Goal: Communication & Community: Share content

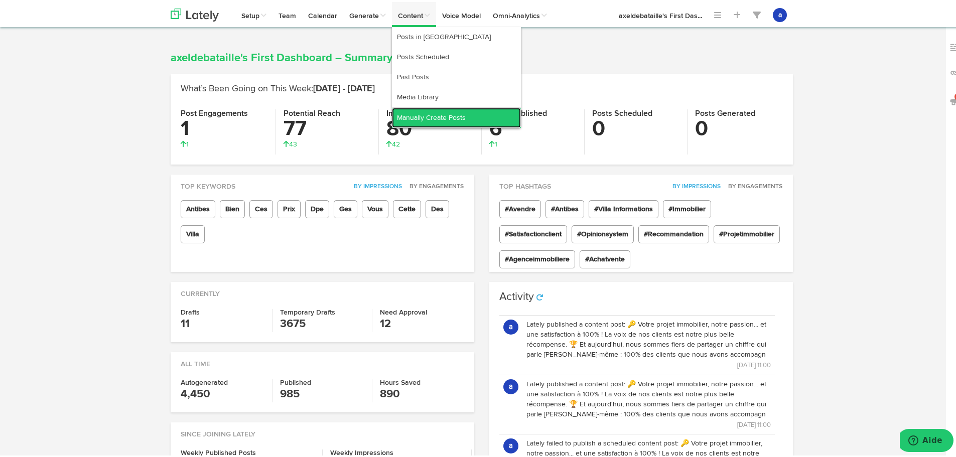
click at [426, 113] on link "Manually Create Posts" at bounding box center [456, 116] width 129 height 20
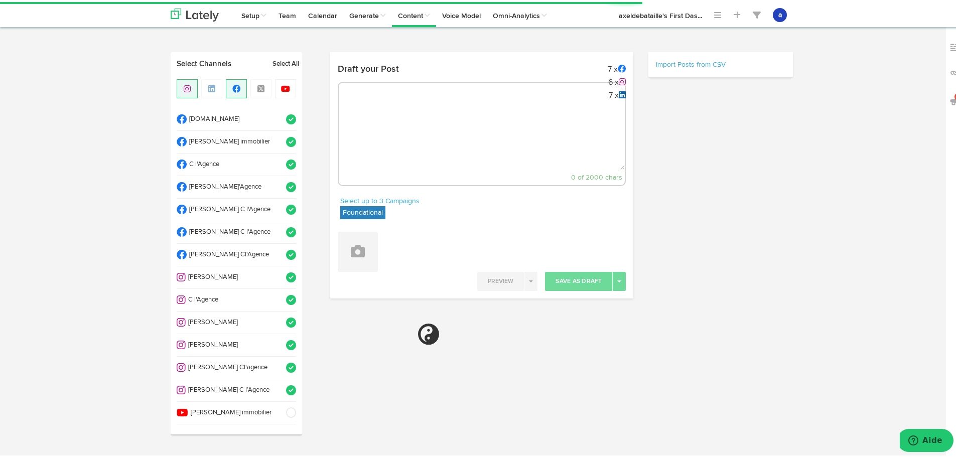
select select "11"
select select "24"
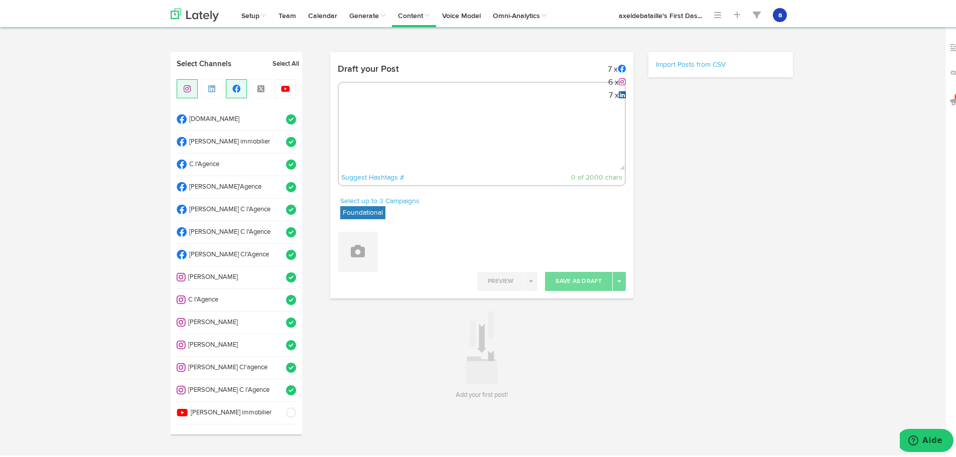
click at [371, 112] on textarea at bounding box center [482, 135] width 286 height 66
paste textarea "🏆 Double Satisfaction à Grasse ! 🏆 Nous sommes fiers de partager deux merveille…"
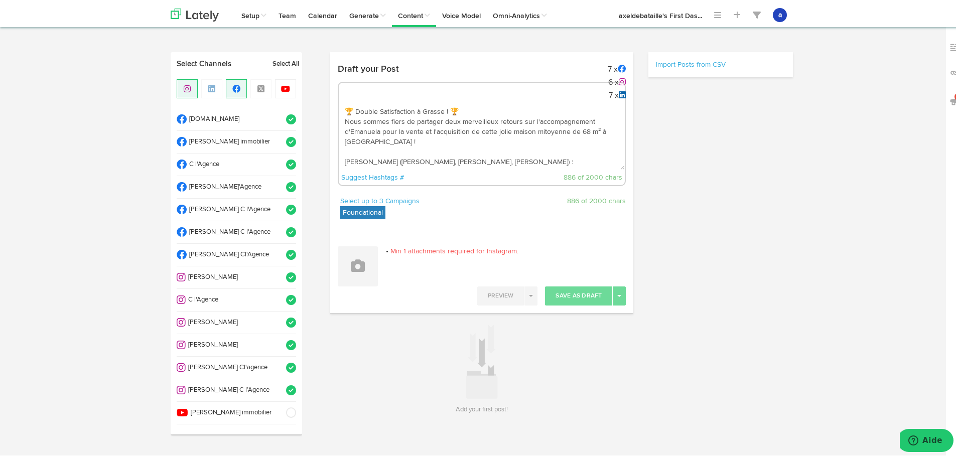
drag, startPoint x: 478, startPoint y: 130, endPoint x: 491, endPoint y: 132, distance: 13.1
click at [491, 132] on textarea "🏆 Double Satisfaction à Grasse ! 🏆 Nous sommes fiers de partager deux merveille…" at bounding box center [482, 135] width 286 height 66
drag, startPoint x: 524, startPoint y: 128, endPoint x: 586, endPoint y: 130, distance: 61.7
click at [586, 130] on textarea "🏆 Double Satisfaction à Grasse ! 🏆 Nous sommes fiers de partager deux merveille…" at bounding box center [482, 135] width 286 height 66
drag, startPoint x: 341, startPoint y: 151, endPoint x: 482, endPoint y: 154, distance: 141.5
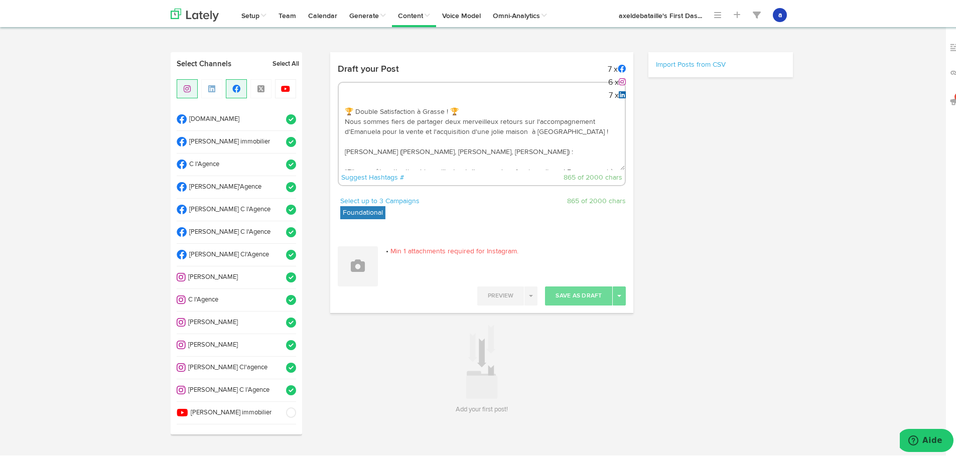
click at [482, 154] on textarea "🏆 Double Satisfaction à Grasse ! 🏆 Nous sommes fiers de partager deux merveille…" at bounding box center [482, 135] width 286 height 66
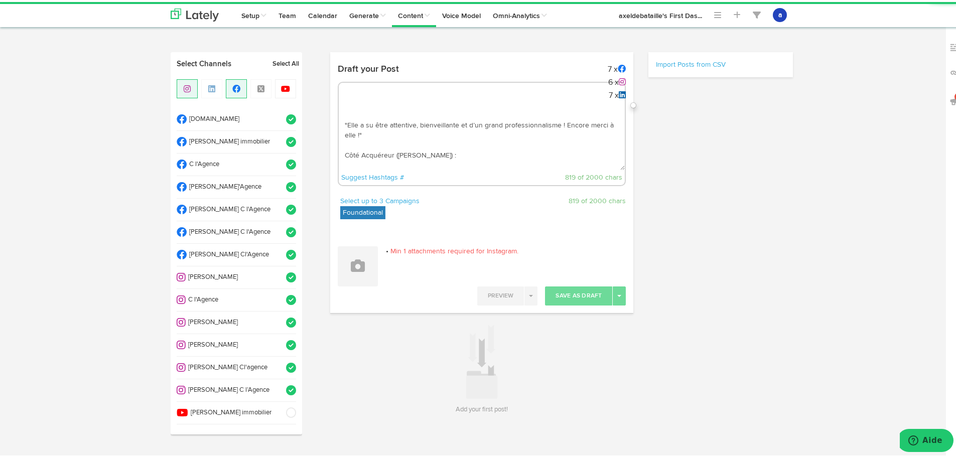
scroll to position [63, 0]
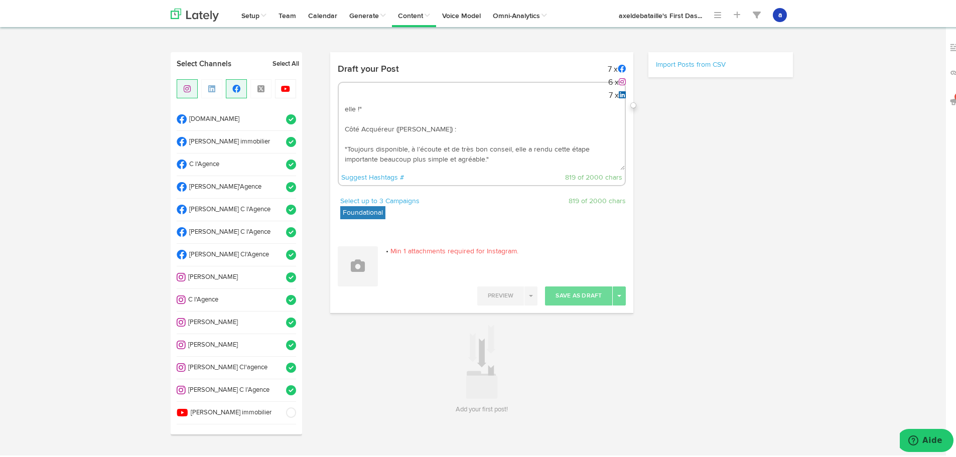
drag, startPoint x: 346, startPoint y: 145, endPoint x: 491, endPoint y: 150, distance: 145.6
click at [491, 150] on textarea "🏆 Double Satisfaction à Grasse ! 🏆 Nous sommes fiers de partager deux merveille…" at bounding box center [482, 135] width 286 height 66
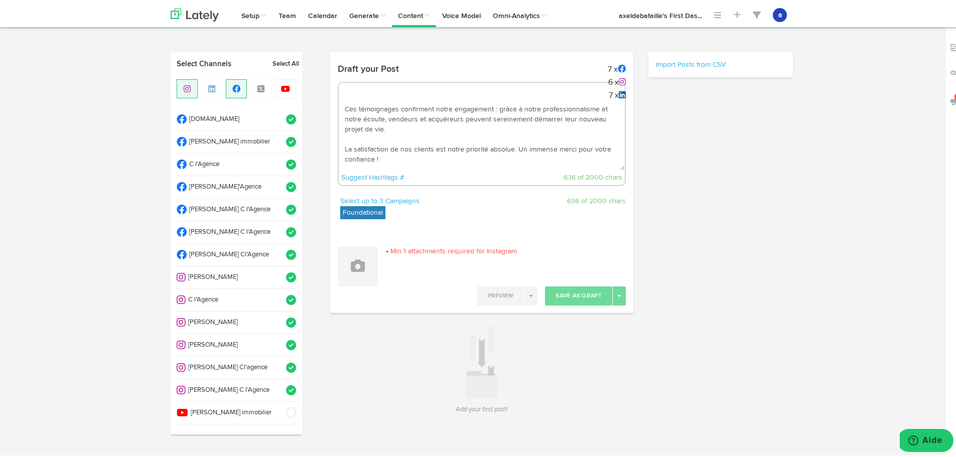
scroll to position [3, 0]
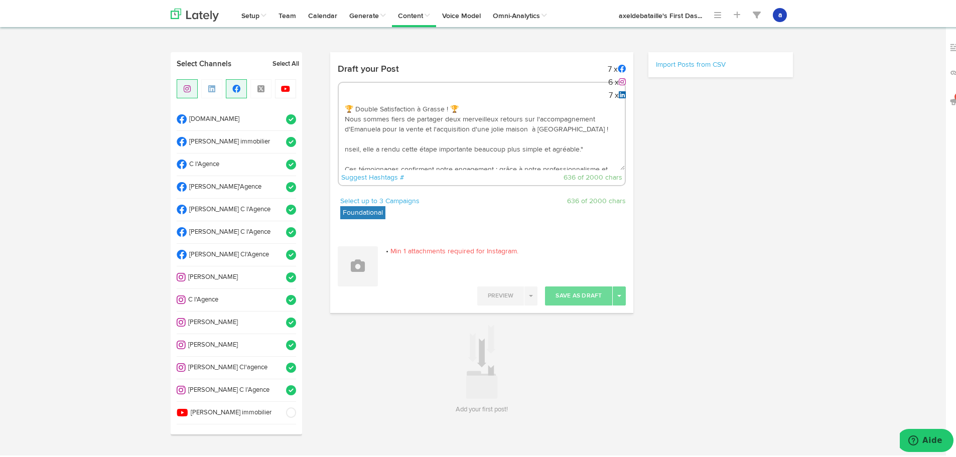
drag, startPoint x: 580, startPoint y: 148, endPoint x: 333, endPoint y: 147, distance: 246.4
click at [333, 147] on div "Draft your Post 7 x 6 x 7 x Suggest Hashtags # 636 of 2000 chars" at bounding box center [482, 126] width 304 height 136
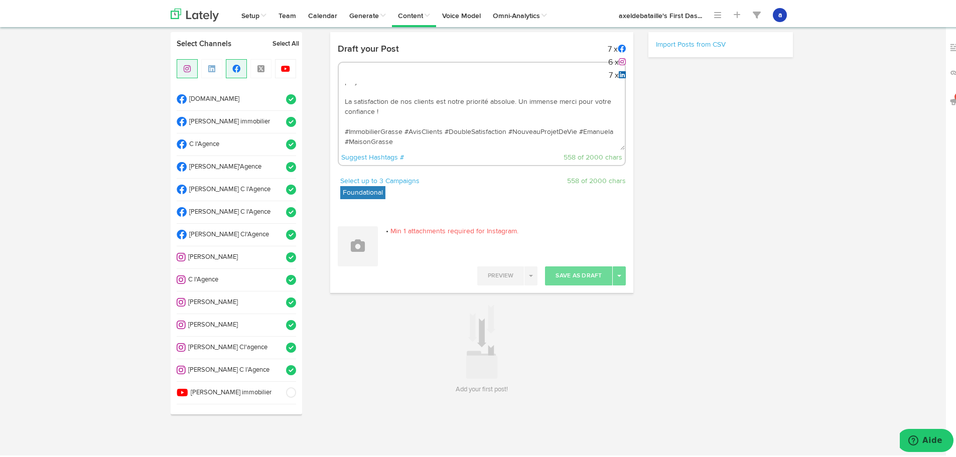
scroll to position [25, 0]
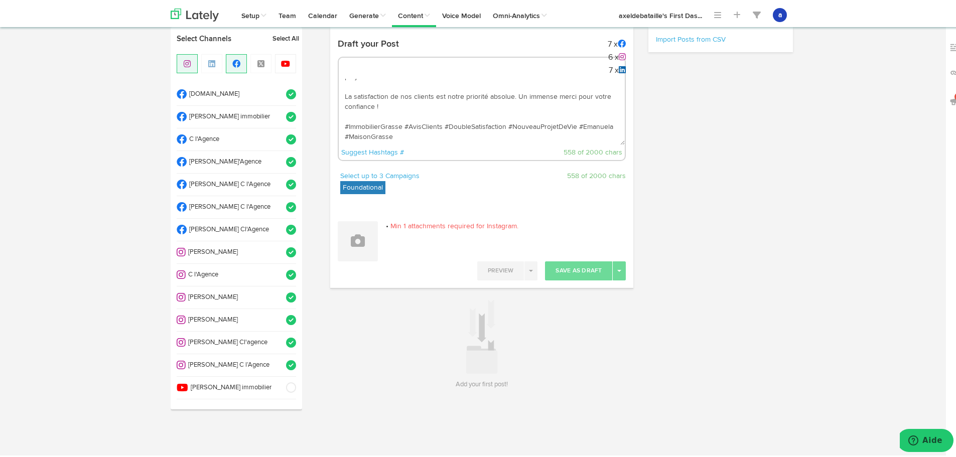
click at [369, 135] on textarea "🏆 Double Satisfaction à Grasse ! 🏆 Nous sommes fiers de partager deux merveille…" at bounding box center [482, 110] width 286 height 66
drag, startPoint x: 374, startPoint y: 135, endPoint x: 345, endPoint y: 136, distance: 29.6
click at [345, 136] on textarea "🏆 Double Satisfaction à Grasse ! 🏆 Nous sommes fiers de partager deux merveille…" at bounding box center [482, 110] width 286 height 66
type textarea "🏆 Double Satisfaction à Grasse ! 🏆 Nous sommes fiers de partager deux merveille…"
click at [358, 244] on button at bounding box center [358, 239] width 40 height 40
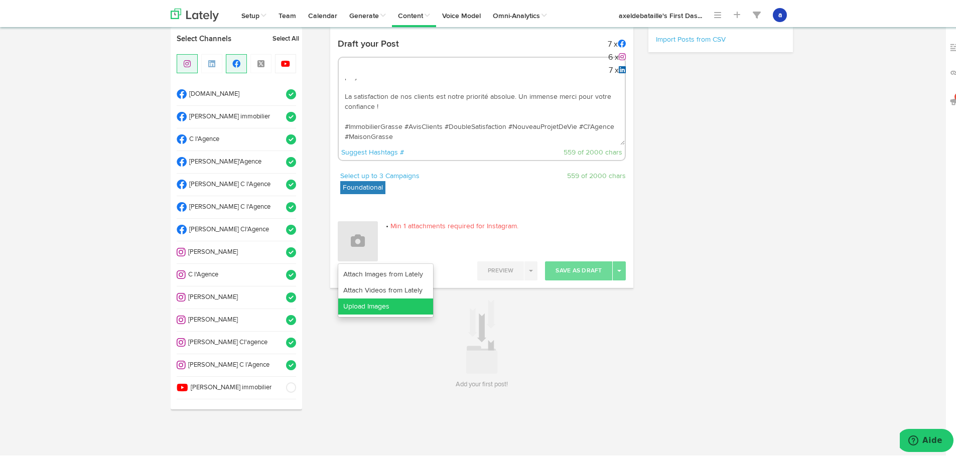
click at [361, 307] on link "Upload Images" at bounding box center [385, 305] width 95 height 16
click at [355, 307] on link "Upload Images" at bounding box center [385, 305] width 95 height 16
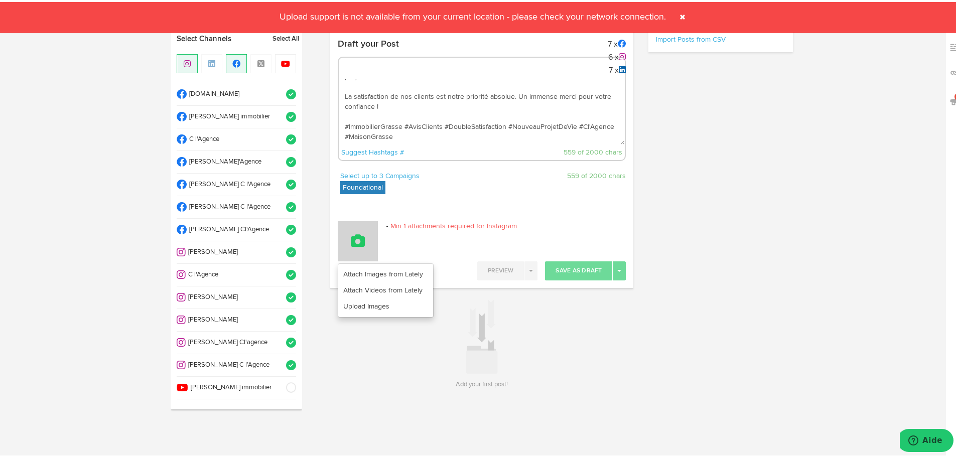
click at [357, 228] on button at bounding box center [358, 239] width 40 height 40
click at [351, 233] on icon at bounding box center [358, 239] width 14 height 14
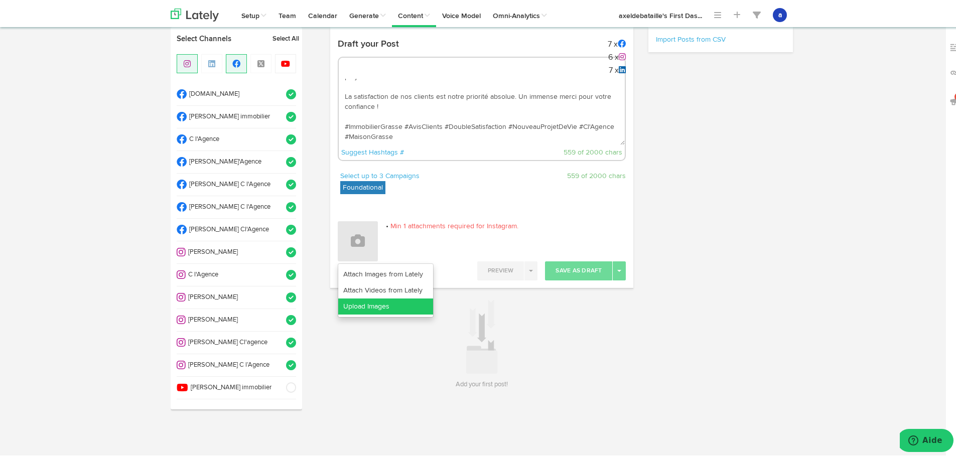
click at [361, 309] on link "Upload Images" at bounding box center [385, 305] width 95 height 16
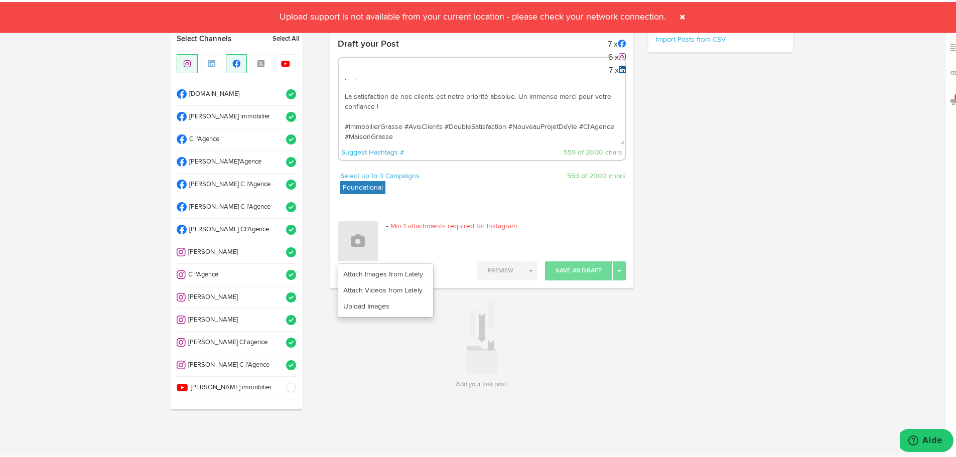
click at [546, 19] on span "Upload support is not available from your current location - please check your …" at bounding box center [472, 15] width 398 height 9
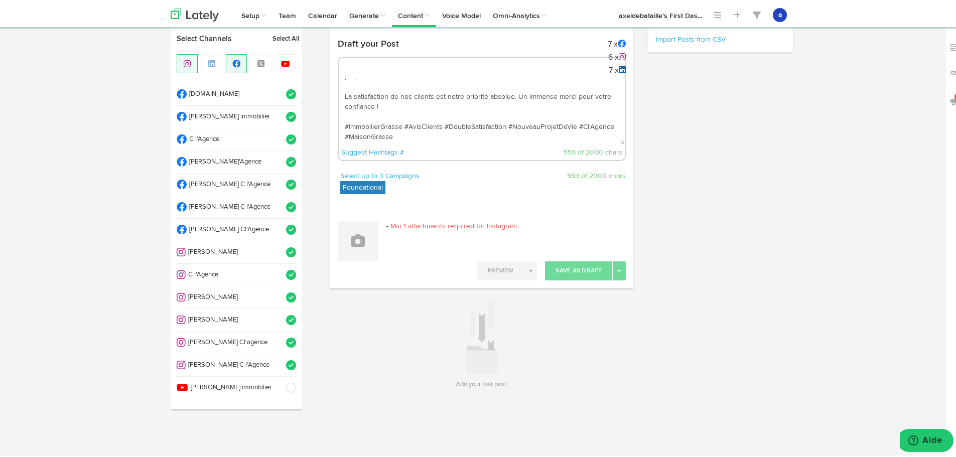
click at [363, 180] on label "Foundational" at bounding box center [362, 185] width 45 height 13
click at [549, 208] on div at bounding box center [482, 204] width 304 height 15
click at [557, 181] on div "Select up to 3 Campaigns Foundational Foundational IMPORTED 559 of 2000 chars" at bounding box center [482, 183] width 304 height 28
click at [439, 137] on textarea "🏆 Double Satisfaction à Grasse ! 🏆 Nous sommes fiers de partager deux merveille…" at bounding box center [482, 110] width 286 height 66
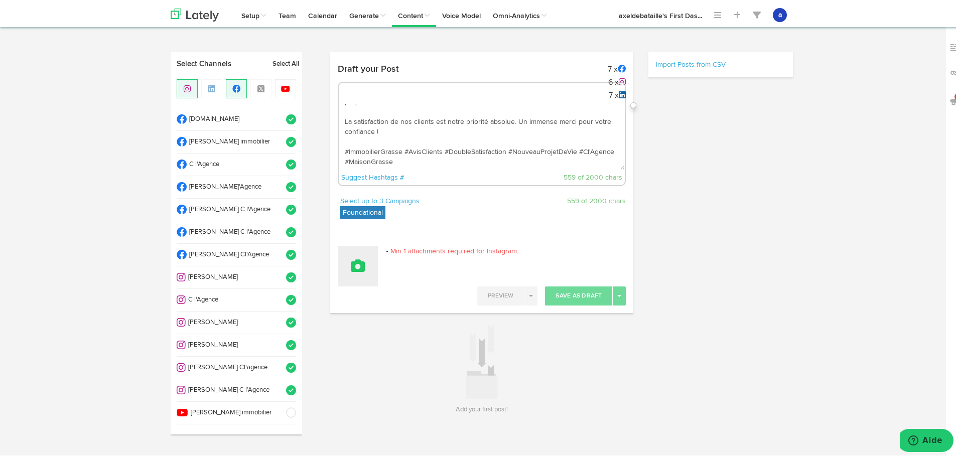
click at [347, 271] on button at bounding box center [358, 264] width 40 height 40
click at [347, 297] on link "Attach Images from Lately" at bounding box center [385, 298] width 95 height 16
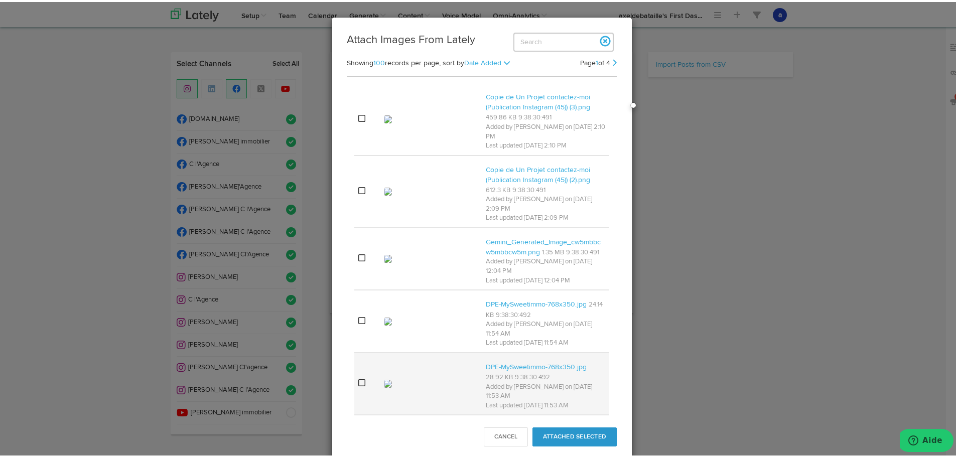
scroll to position [301, 0]
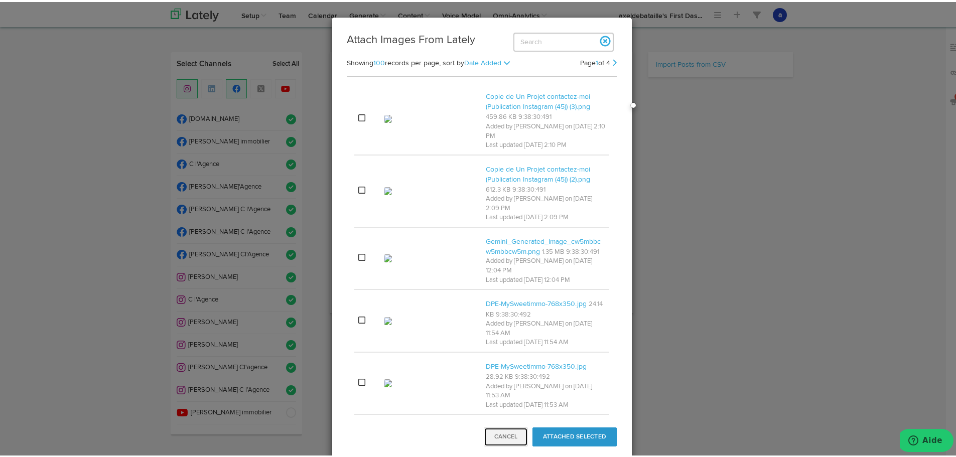
click at [495, 437] on button "Cancel" at bounding box center [506, 434] width 44 height 19
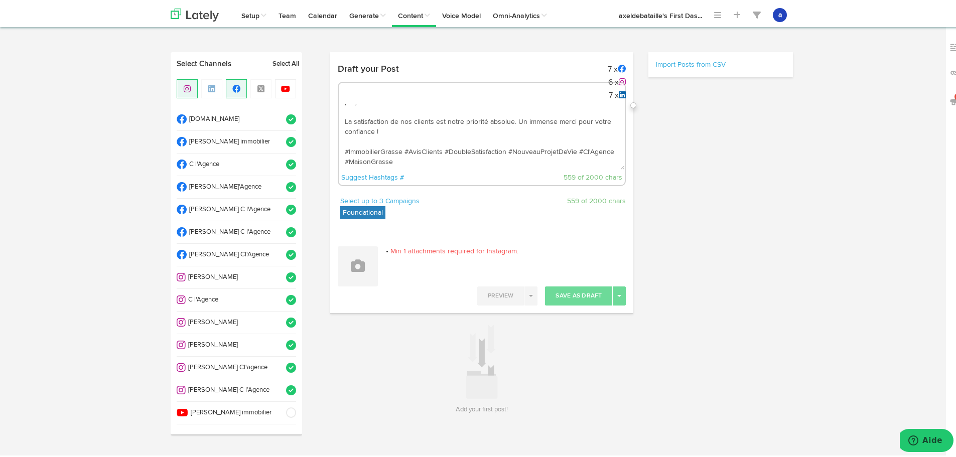
click at [740, 136] on div "Draft your Post 7 x 6 x 7 x Suggest Hashtags # 559 of 2000 chars Select up to 3…" at bounding box center [562, 233] width 478 height 366
click at [487, 415] on div "Draft your Post 7 x 6 x 7 x Suggest Hashtags # 559 of 2000 chars Select up to 3…" at bounding box center [562, 243] width 478 height 387
click at [775, 11] on button "a" at bounding box center [780, 13] width 14 height 14
click at [794, 241] on div "Draft your Post 7 x 6 x 7 x Suggest Hashtags # 559 of 2000 chars Select up to 3…" at bounding box center [562, 233] width 478 height 366
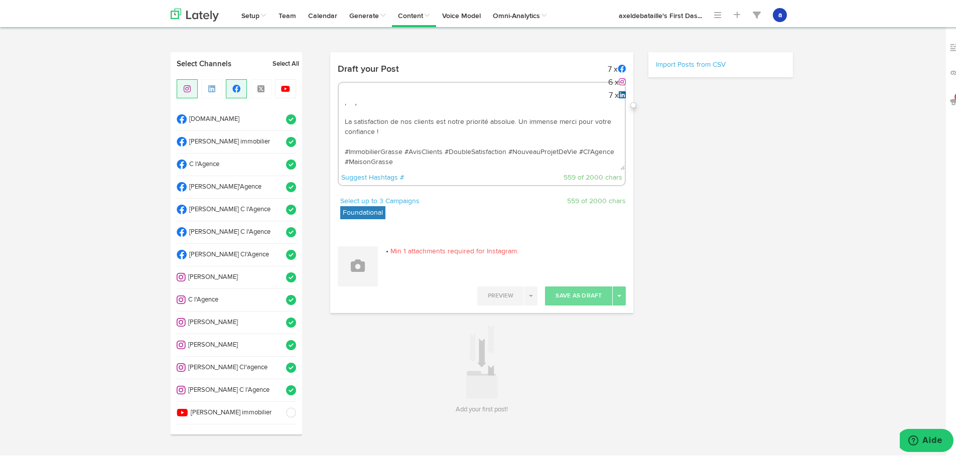
click at [61, 182] on div "Channels Create Generate Pipeline Team Basic Analytics (limited on mobile) Dash…" at bounding box center [481, 251] width 963 height 402
click at [775, 7] on button "a" at bounding box center [780, 13] width 14 height 14
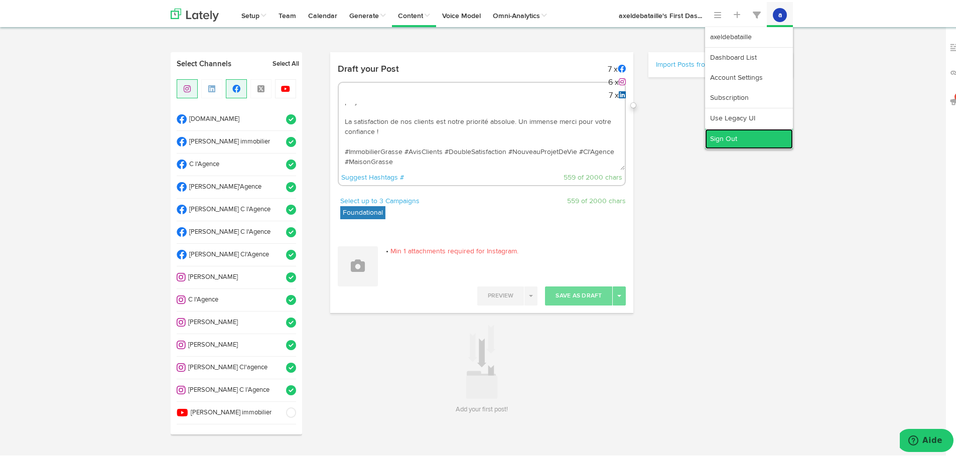
click at [762, 133] on link "Sign Out" at bounding box center [749, 137] width 88 height 20
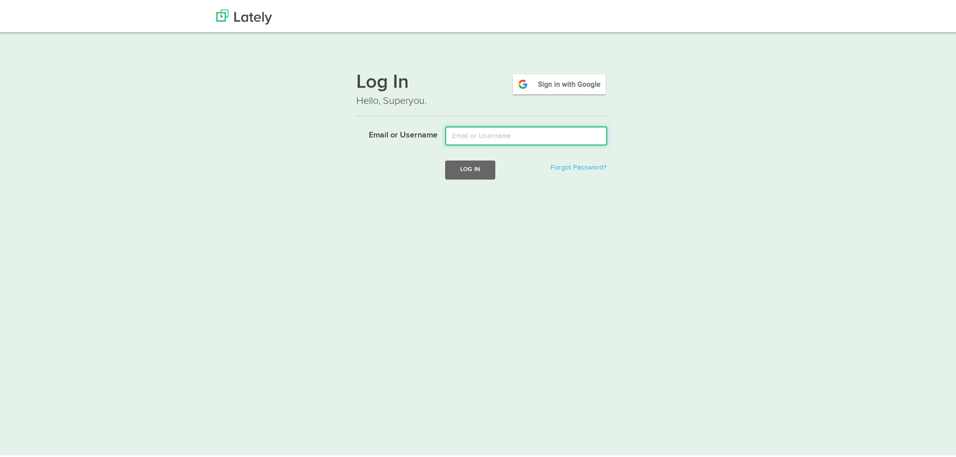
click at [484, 128] on input "Email or Username" at bounding box center [526, 133] width 162 height 19
type input "axel.debataille@clagence.com"
click at [461, 170] on button "Log In" at bounding box center [470, 168] width 50 height 19
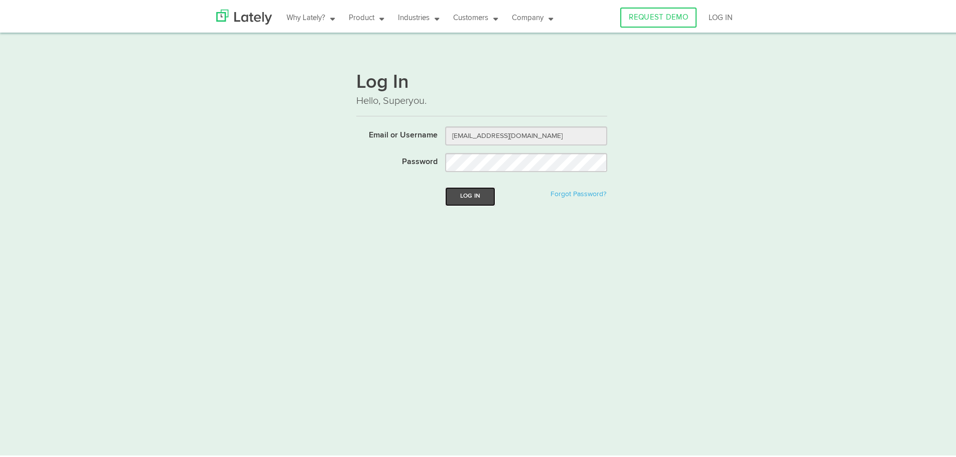
click at [453, 198] on button "Log In" at bounding box center [470, 194] width 50 height 19
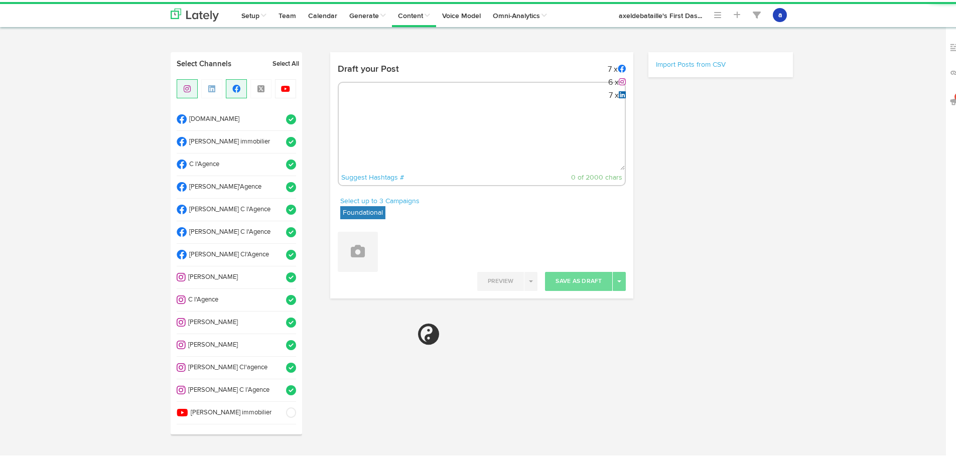
radio input "true"
select select "11"
select select "39"
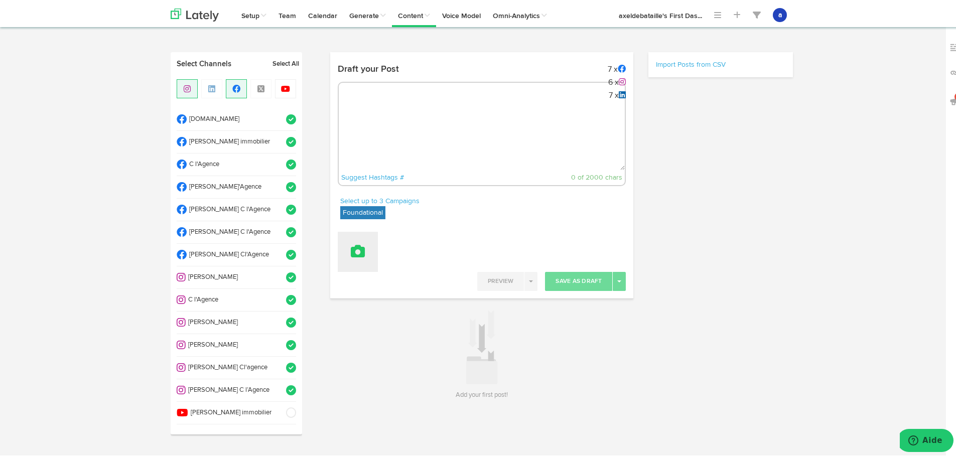
click at [364, 255] on button at bounding box center [358, 250] width 40 height 40
click at [359, 314] on link "Upload Images" at bounding box center [385, 315] width 95 height 16
click at [349, 98] on div "Suggest Hashtags # 0 of 2000 chars" at bounding box center [482, 132] width 288 height 104
click at [388, 112] on textarea at bounding box center [482, 135] width 286 height 66
click at [386, 91] on div "Suggest Hashtags # 0 of 2000 chars" at bounding box center [482, 132] width 288 height 104
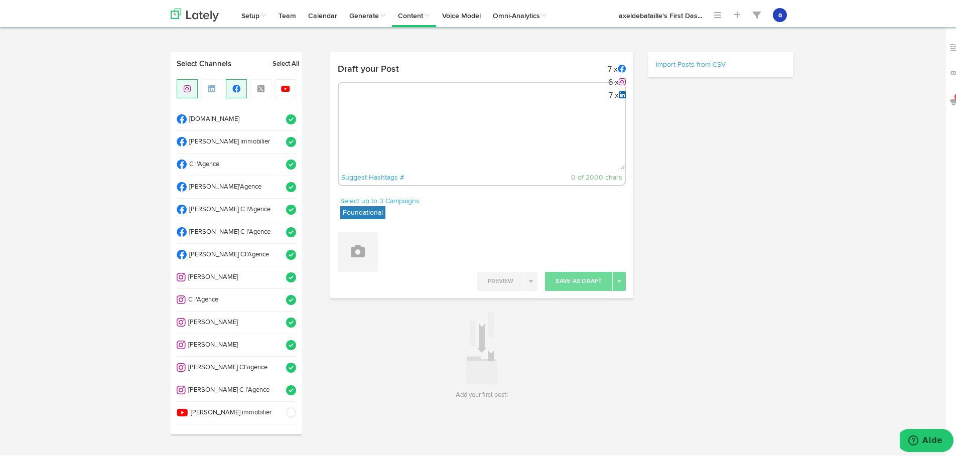
click at [386, 104] on textarea at bounding box center [482, 135] width 286 height 66
paste textarea "🏆 Double Satisfaction à Grasse ! 🏆 Nous sommes fiers de partager deux merveille…"
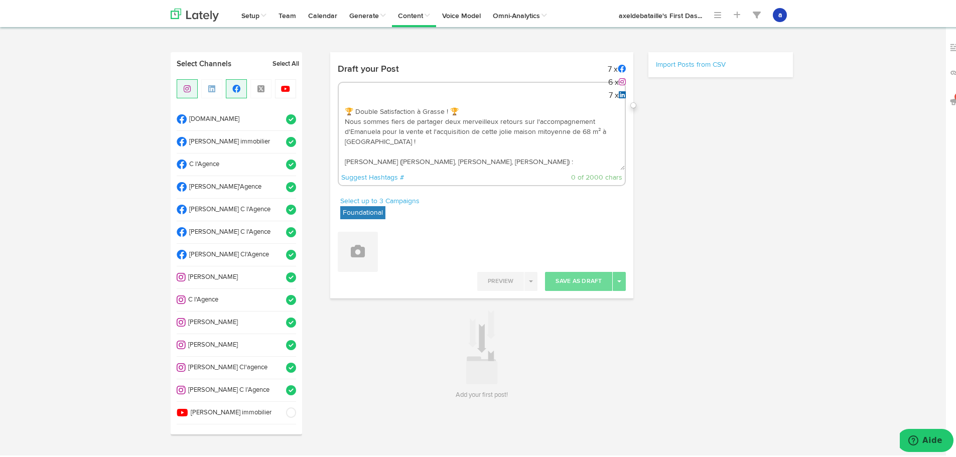
scroll to position [177, 0]
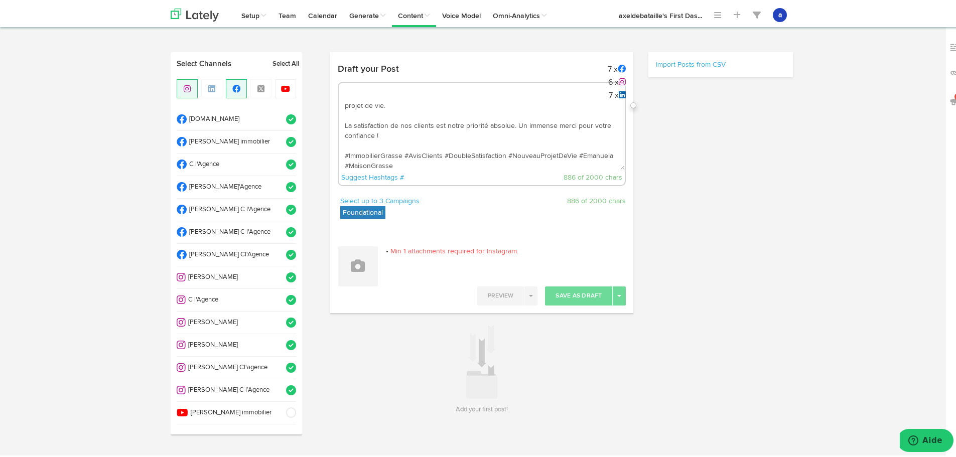
click at [378, 136] on textarea "🏆 Double Satisfaction à Grasse ! 🏆 Nous sommes fiers de partager deux merveille…" at bounding box center [482, 135] width 286 height 66
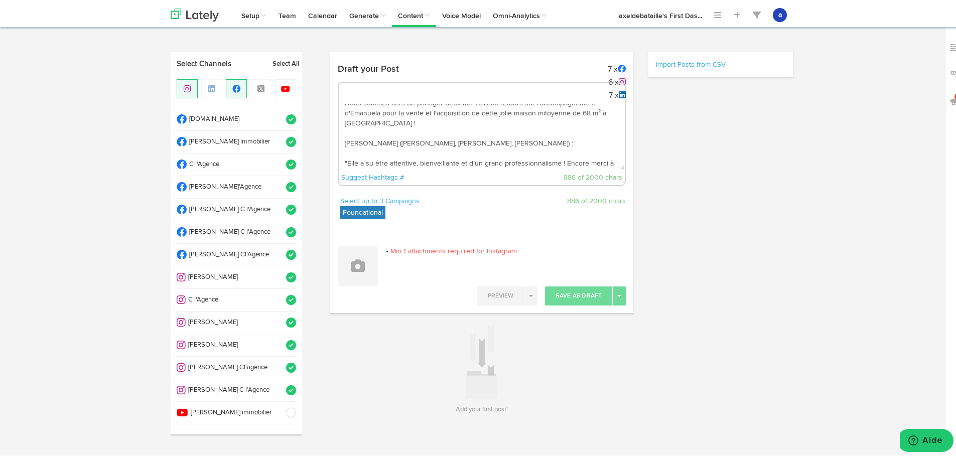
scroll to position [0, 0]
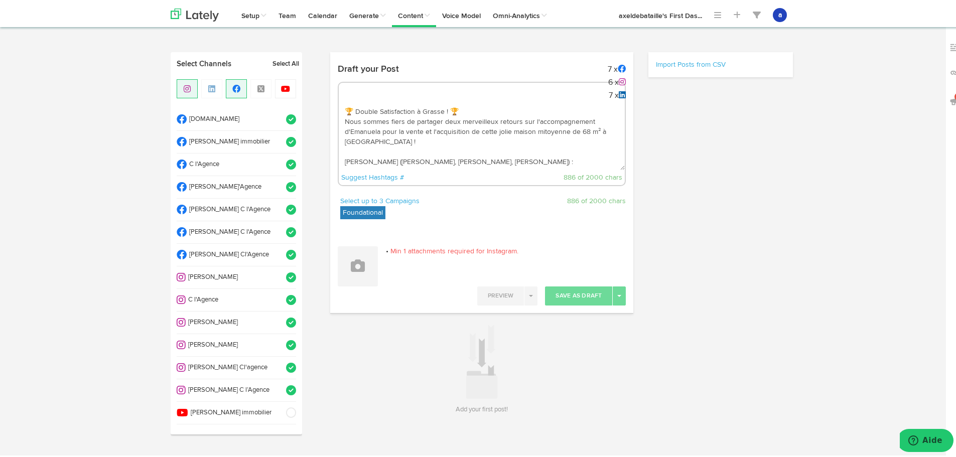
drag, startPoint x: 518, startPoint y: 113, endPoint x: 331, endPoint y: 150, distance: 190.6
click at [331, 150] on div "Draft your Post 7 x 6 x 7 x Suggest Hashtags # 886 of 2000 chars" at bounding box center [482, 126] width 304 height 136
drag, startPoint x: 533, startPoint y: 127, endPoint x: 593, endPoint y: 125, distance: 60.2
click at [593, 125] on textarea "🏆 Double Satisfaction à Grasse ! 🏆 Nous sommes fiers de partager deux merveille…" at bounding box center [482, 135] width 286 height 66
type textarea "🏆 Double Satisfaction à Grasse ! 🏆 Nous sommes fiers de partager deux merveille…"
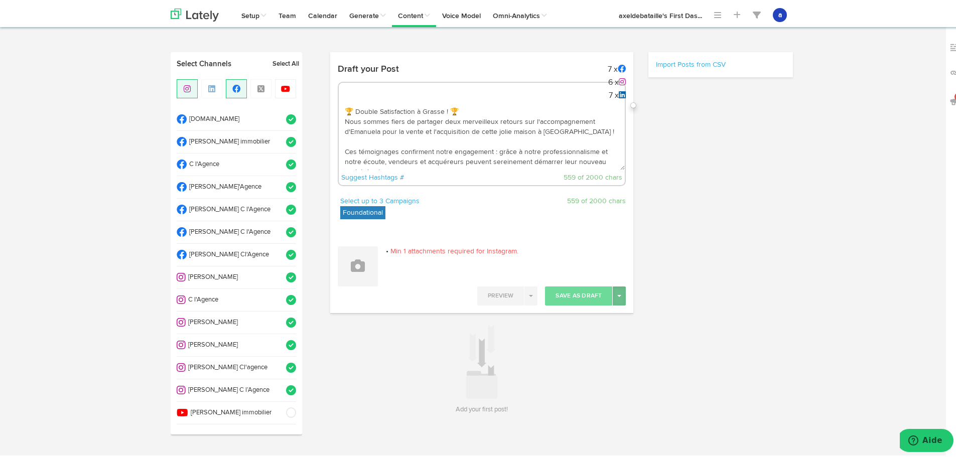
click at [612, 282] on div "Attach Images from Lately Attach Videos from Lately Upload Images Min 1 attachm…" at bounding box center [482, 261] width 304 height 48
click at [279, 116] on span at bounding box center [287, 117] width 17 height 10
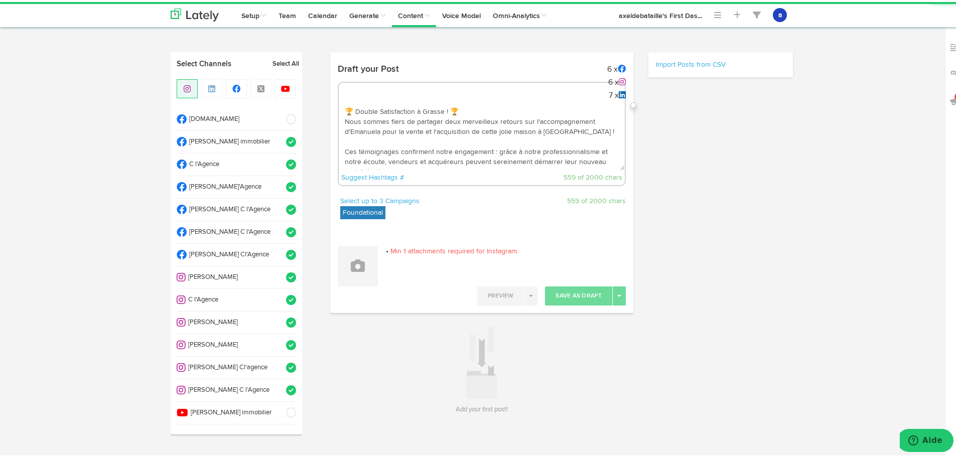
click at [279, 139] on span at bounding box center [287, 140] width 17 height 10
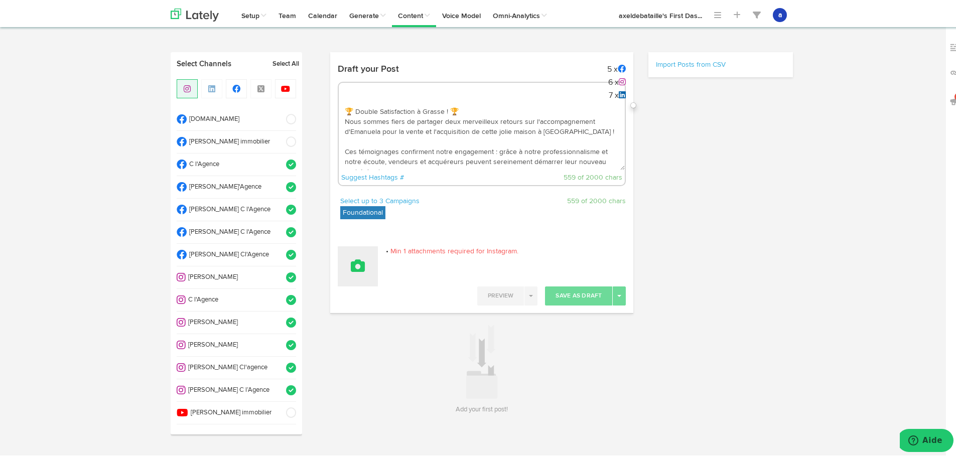
click at [350, 271] on button at bounding box center [358, 264] width 40 height 40
click at [363, 328] on link "Upload Images" at bounding box center [385, 330] width 95 height 16
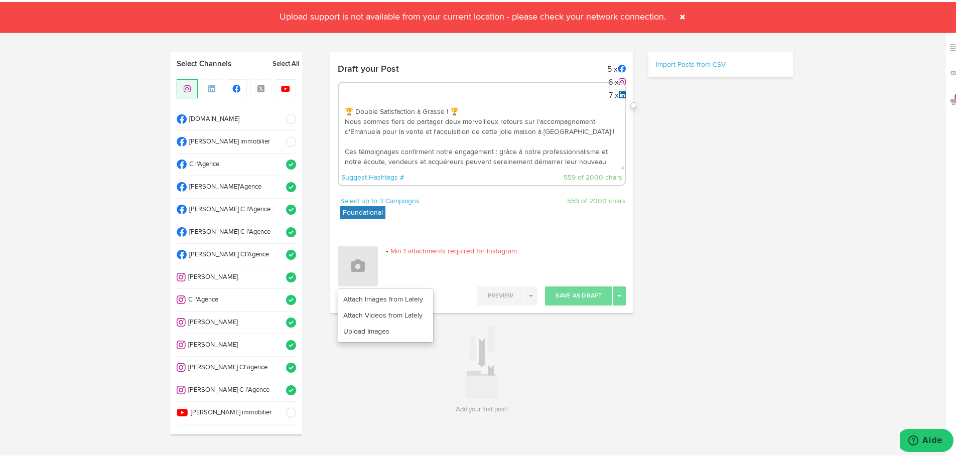
click at [678, 16] on span at bounding box center [682, 15] width 16 height 16
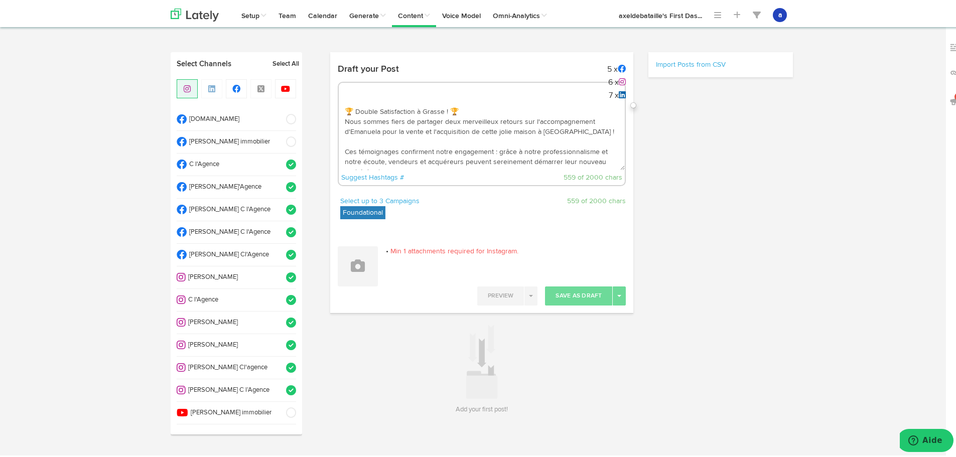
drag, startPoint x: 955, startPoint y: 263, endPoint x: 948, endPoint y: 263, distance: 7.0
click at [953, 263] on div "42" at bounding box center [955, 253] width 18 height 457
